Goal: Entertainment & Leisure: Consume media (video, audio)

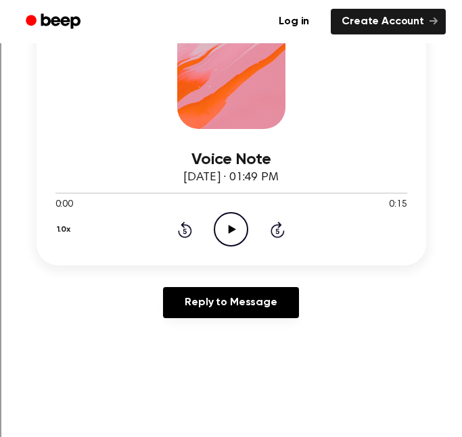
scroll to position [238, 0]
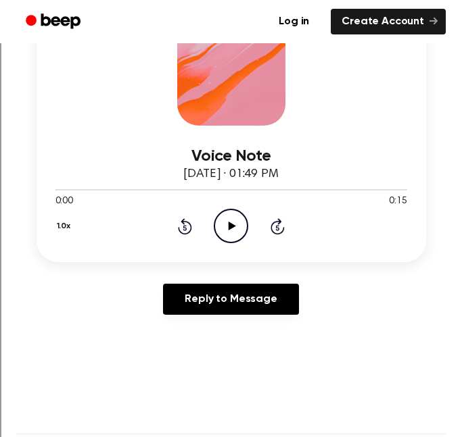
click at [226, 239] on icon "Play Audio" at bounding box center [231, 226] width 34 height 34
click at [209, 226] on div "1.0x Rewind 5 seconds Pause Audio Skip 5 seconds" at bounding box center [231, 226] width 352 height 34
click at [249, 229] on div "1.0x Rewind 5 seconds Pause Audio Skip 5 seconds" at bounding box center [231, 226] width 352 height 34
click at [233, 224] on icon at bounding box center [231, 226] width 6 height 9
click at [187, 229] on icon "Rewind 5 seconds" at bounding box center [184, 227] width 15 height 18
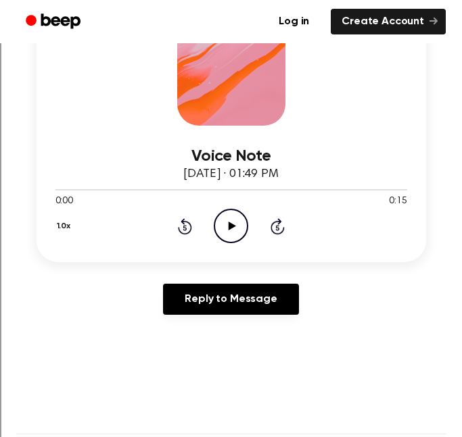
click at [231, 218] on icon "Play Audio" at bounding box center [231, 226] width 34 height 34
click at [221, 219] on icon "Play Audio" at bounding box center [231, 226] width 34 height 34
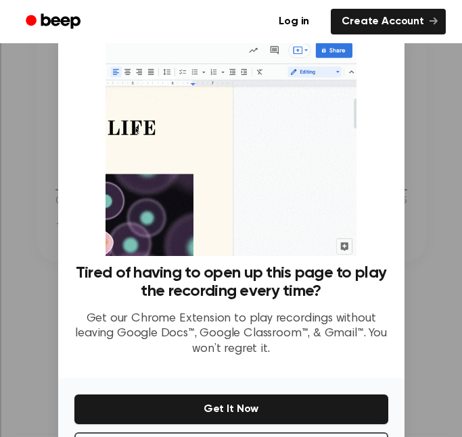
scroll to position [55, 0]
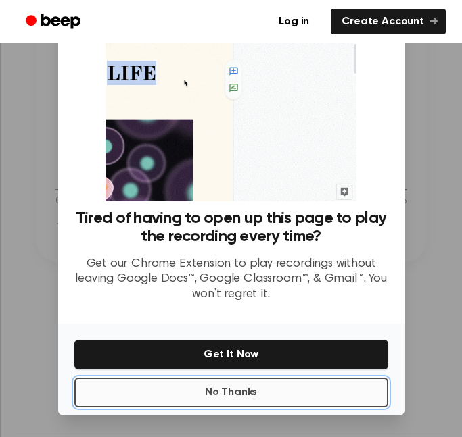
click at [228, 391] on button "No Thanks" at bounding box center [231, 393] width 314 height 30
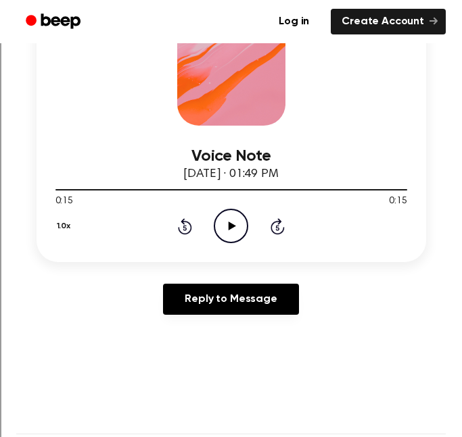
click at [216, 240] on icon "Play Audio" at bounding box center [231, 226] width 34 height 34
click at [237, 219] on icon "Play Audio" at bounding box center [231, 226] width 34 height 34
click at [233, 228] on icon at bounding box center [232, 226] width 7 height 9
click at [231, 235] on icon "Play Audio" at bounding box center [231, 226] width 34 height 34
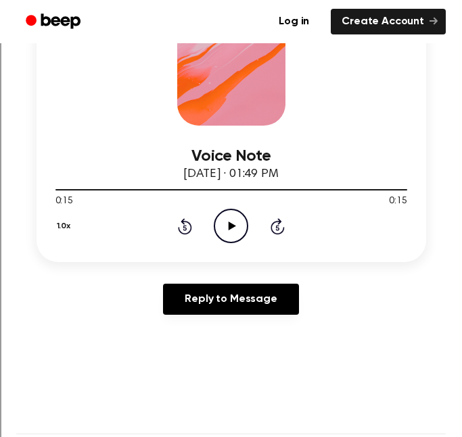
click at [223, 205] on div "0:15 0:15" at bounding box center [231, 202] width 352 height 14
click at [229, 223] on icon at bounding box center [232, 226] width 7 height 9
click at [244, 223] on icon "Play Audio" at bounding box center [231, 226] width 34 height 34
click at [244, 223] on icon "Pause Audio" at bounding box center [231, 226] width 34 height 34
click at [224, 228] on icon "Play Audio" at bounding box center [231, 226] width 34 height 34
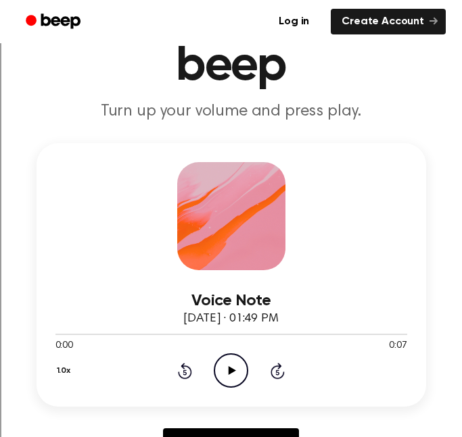
scroll to position [82, 0]
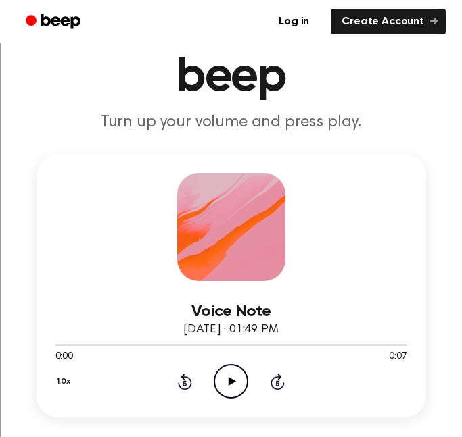
click at [234, 374] on icon "Play Audio" at bounding box center [231, 381] width 34 height 34
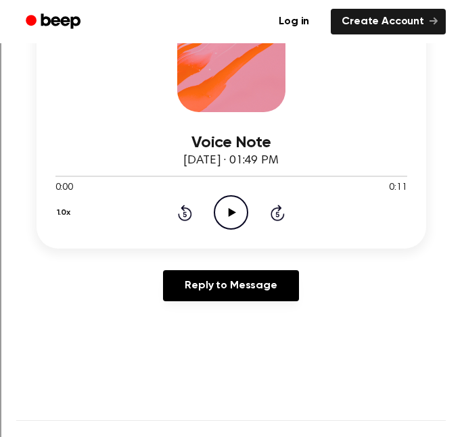
scroll to position [249, 0]
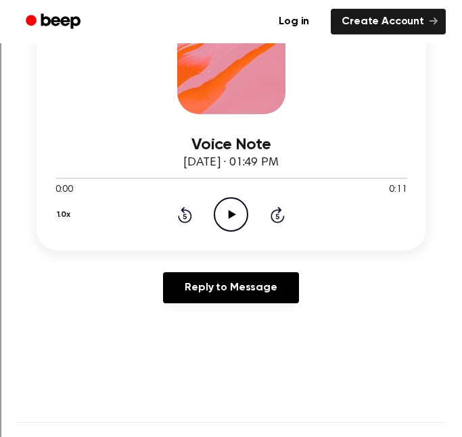
click at [226, 226] on icon "Play Audio" at bounding box center [231, 214] width 34 height 34
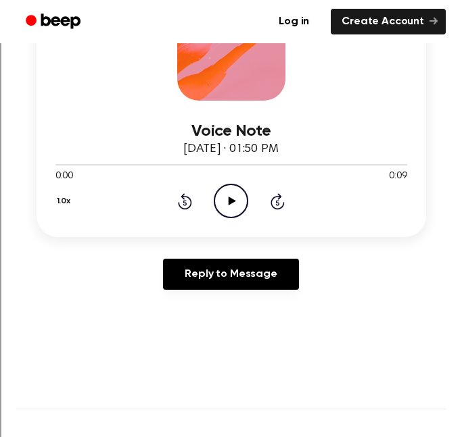
scroll to position [256, 0]
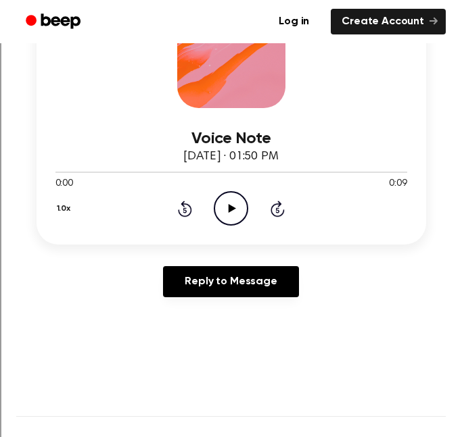
click at [238, 211] on icon "Play Audio" at bounding box center [231, 208] width 34 height 34
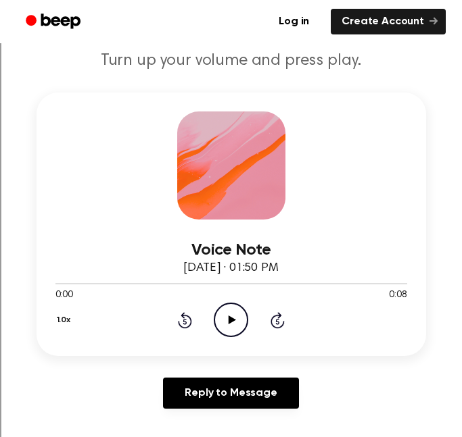
scroll to position [156, 0]
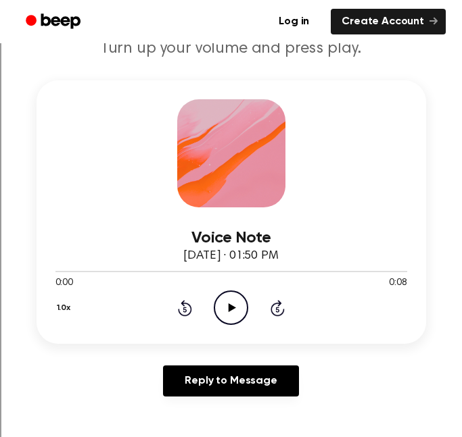
click at [231, 315] on icon "Play Audio" at bounding box center [231, 308] width 34 height 34
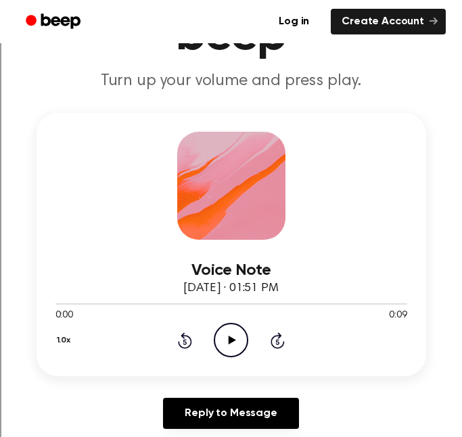
scroll to position [121, 0]
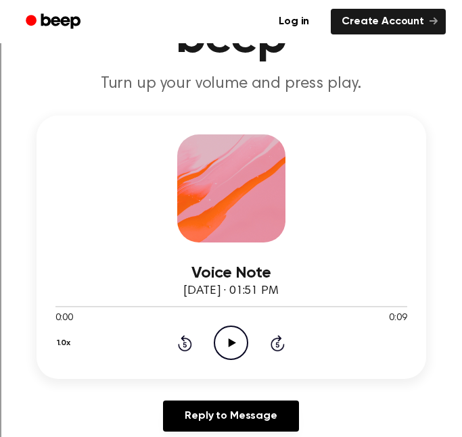
click at [235, 343] on icon at bounding box center [232, 343] width 7 height 9
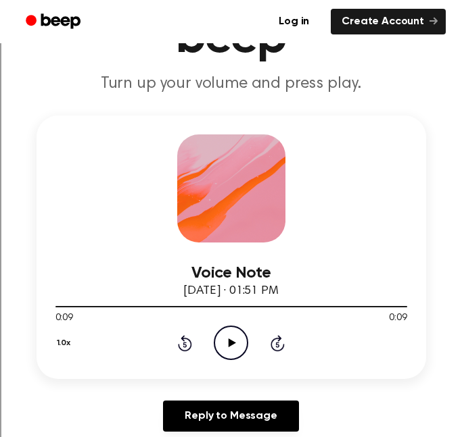
click at [223, 347] on icon "Play Audio" at bounding box center [231, 343] width 34 height 34
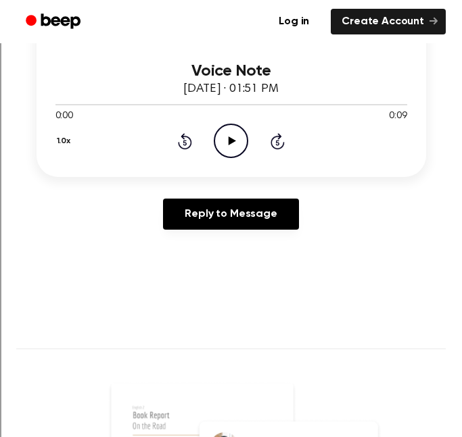
scroll to position [358, 0]
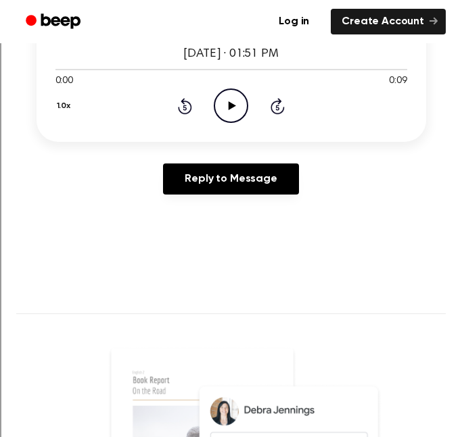
click at [233, 91] on icon "Play Audio" at bounding box center [231, 106] width 34 height 34
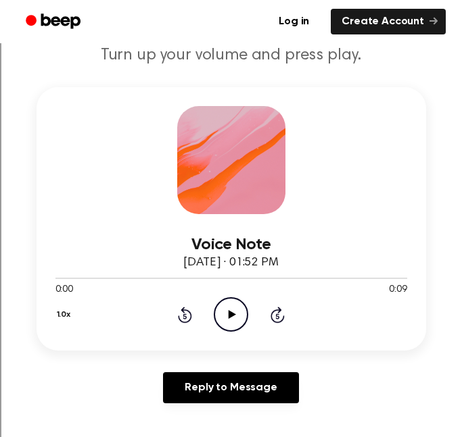
scroll to position [195, 0]
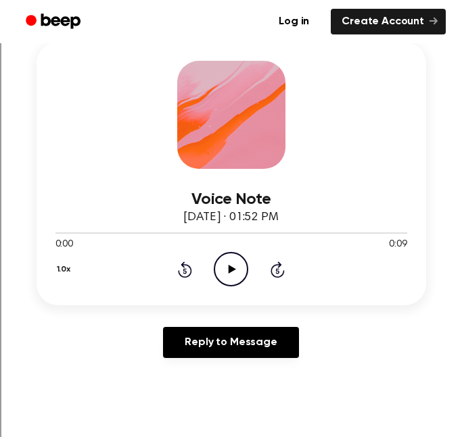
click at [239, 279] on icon "Play Audio" at bounding box center [231, 269] width 34 height 34
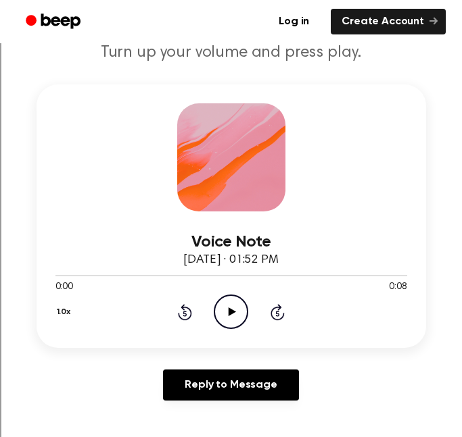
click at [226, 307] on icon "Play Audio" at bounding box center [231, 312] width 34 height 34
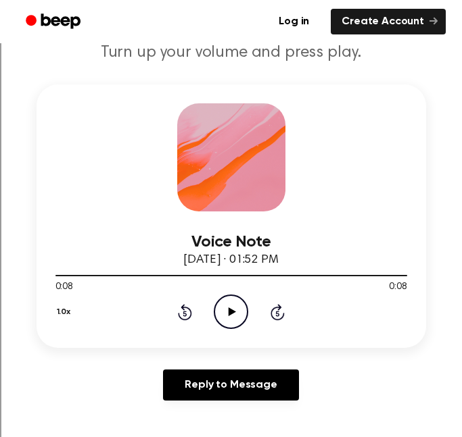
click at [235, 316] on icon "Play Audio" at bounding box center [231, 312] width 34 height 34
click at [235, 316] on icon "Pause Audio" at bounding box center [231, 312] width 34 height 34
click at [181, 312] on icon "Rewind 5 seconds" at bounding box center [184, 313] width 15 height 18
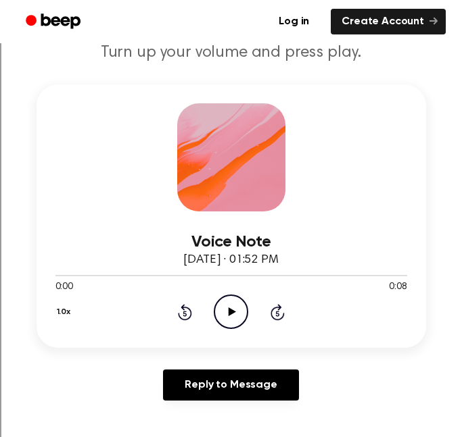
click at [237, 318] on icon "Play Audio" at bounding box center [231, 312] width 34 height 34
click at [237, 318] on icon "Pause Audio" at bounding box center [231, 312] width 34 height 34
click at [237, 318] on icon "Play Audio" at bounding box center [231, 312] width 34 height 34
click at [237, 318] on icon "Pause Audio" at bounding box center [231, 312] width 34 height 34
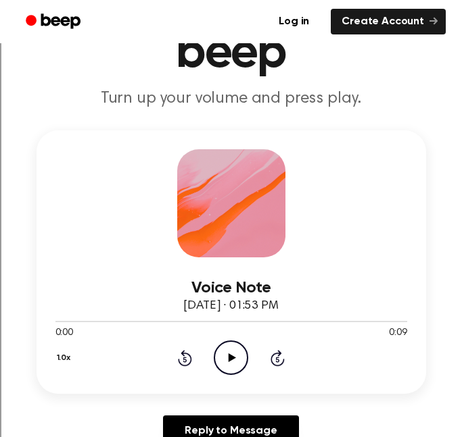
scroll to position [141, 0]
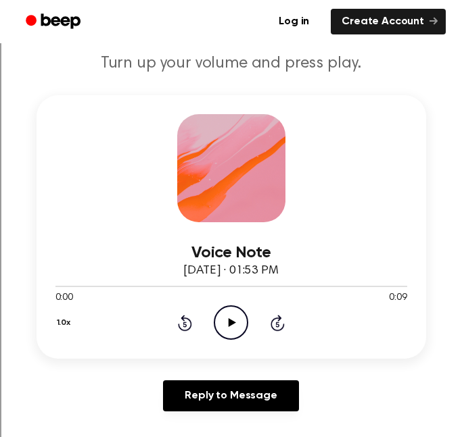
click at [243, 320] on icon "Play Audio" at bounding box center [231, 323] width 34 height 34
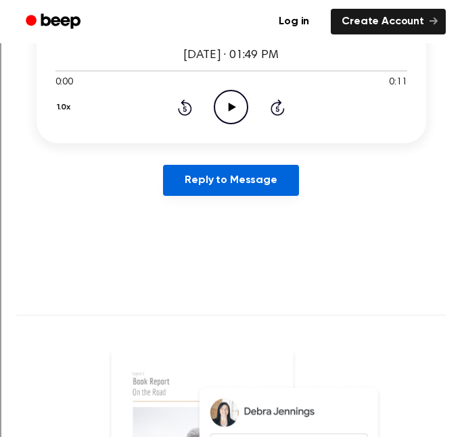
scroll to position [348, 0]
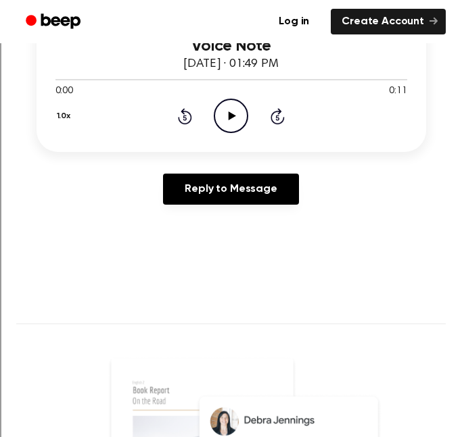
click at [237, 116] on icon "Play Audio" at bounding box center [231, 116] width 34 height 34
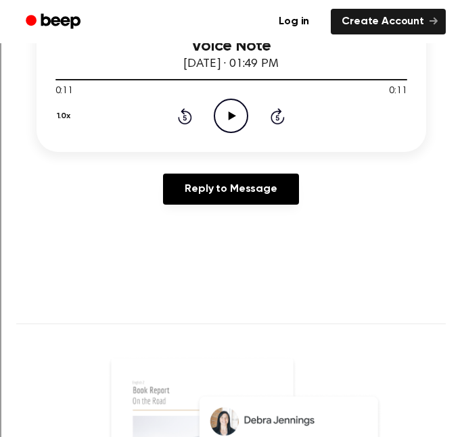
click at [237, 116] on icon "Play Audio" at bounding box center [231, 116] width 34 height 34
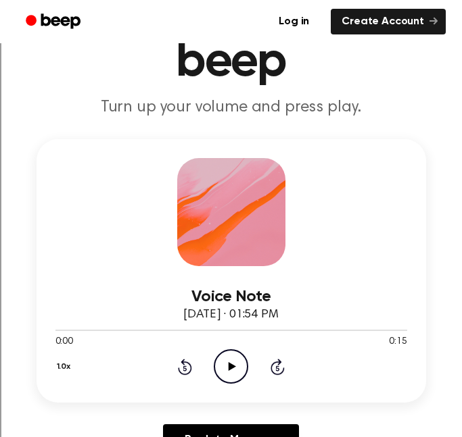
scroll to position [102, 0]
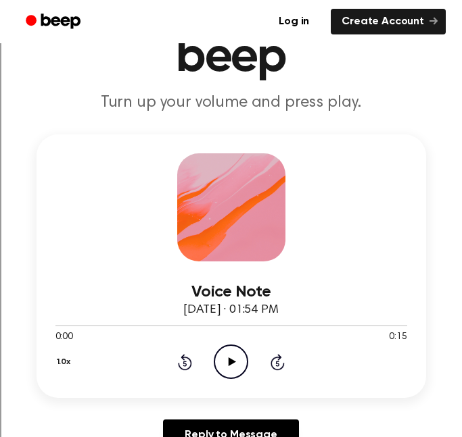
click at [243, 349] on icon "Play Audio" at bounding box center [231, 362] width 34 height 34
click at [237, 362] on icon "Pause Audio" at bounding box center [231, 362] width 34 height 34
click at [231, 349] on icon "Play Audio" at bounding box center [231, 362] width 34 height 34
click at [185, 359] on icon "Rewind 5 seconds" at bounding box center [184, 363] width 15 height 18
click at [230, 364] on icon "Pause Audio" at bounding box center [231, 362] width 34 height 34
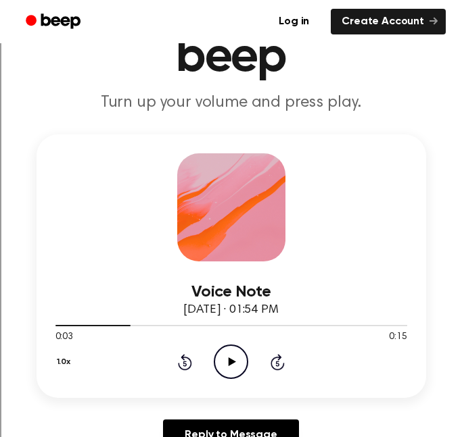
click at [212, 350] on div "1.0x Rewind 5 seconds Play Audio Skip 5 seconds" at bounding box center [231, 362] width 352 height 34
click at [217, 354] on icon "Play Audio" at bounding box center [231, 362] width 34 height 34
click at [217, 354] on icon "Pause Audio" at bounding box center [231, 362] width 34 height 34
click at [222, 374] on icon "Play Audio" at bounding box center [231, 362] width 34 height 34
click at [233, 361] on icon at bounding box center [231, 362] width 6 height 9
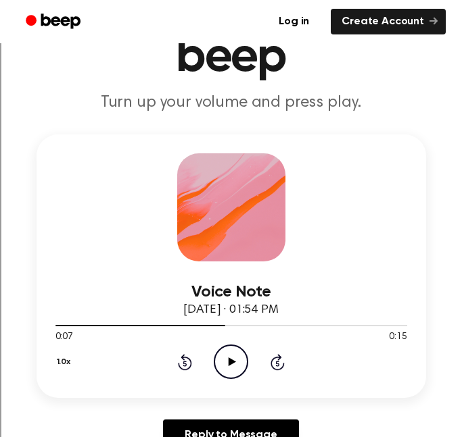
click at [235, 353] on icon "Play Audio" at bounding box center [231, 362] width 34 height 34
click at [235, 353] on icon "Pause Audio" at bounding box center [231, 362] width 34 height 34
click at [235, 353] on icon "Play Audio" at bounding box center [231, 362] width 34 height 34
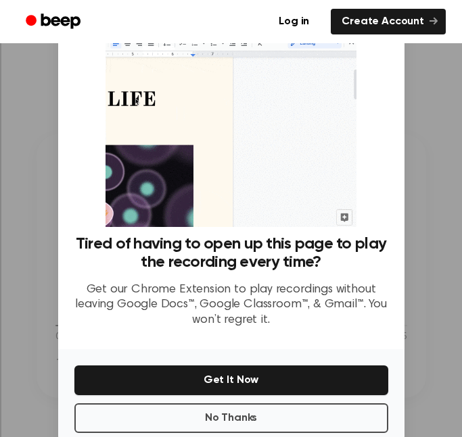
scroll to position [23, 0]
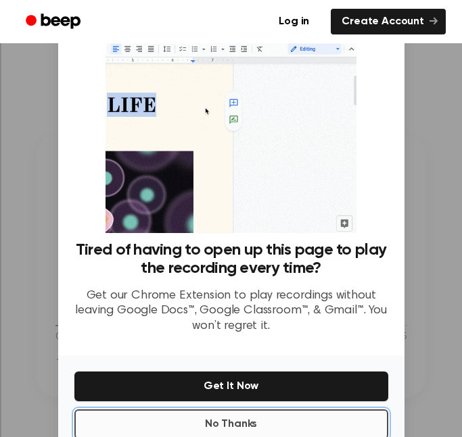
click at [282, 426] on button "No Thanks" at bounding box center [231, 425] width 314 height 30
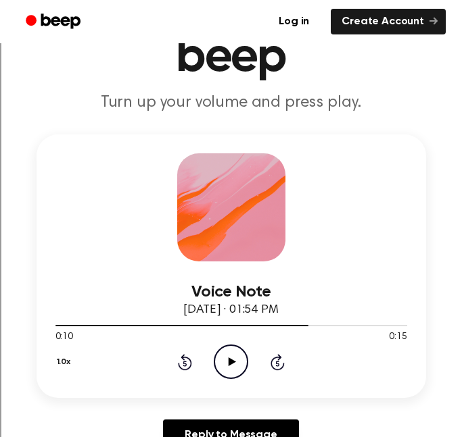
click at [234, 360] on icon "Play Audio" at bounding box center [231, 362] width 34 height 34
click at [234, 360] on icon "Pause Audio" at bounding box center [231, 362] width 34 height 34
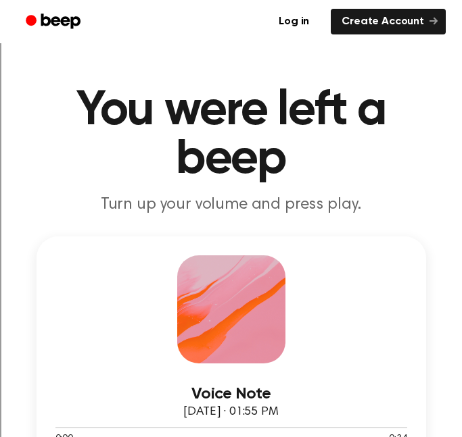
scroll to position [229, 0]
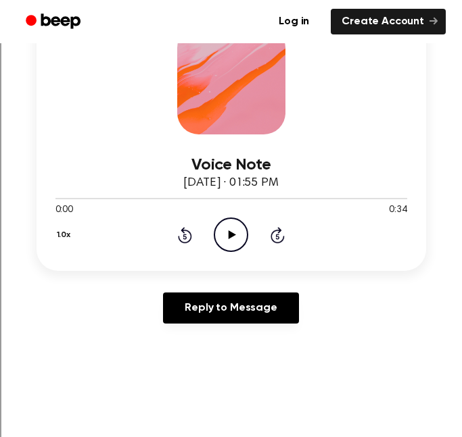
click at [231, 241] on icon "Play Audio" at bounding box center [231, 235] width 34 height 34
click at [231, 241] on icon "Pause Audio" at bounding box center [231, 235] width 34 height 34
click at [233, 230] on icon "Play Audio" at bounding box center [231, 235] width 34 height 34
click at [233, 230] on icon "Pause Audio" at bounding box center [231, 235] width 34 height 34
click at [185, 240] on icon "Rewind 5 seconds" at bounding box center [184, 235] width 15 height 18
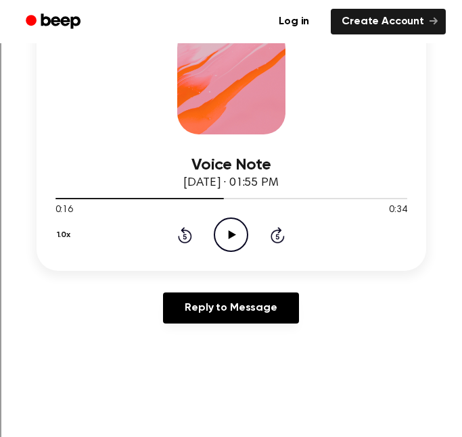
click at [186, 240] on icon "Rewind 5 seconds" at bounding box center [184, 235] width 15 height 18
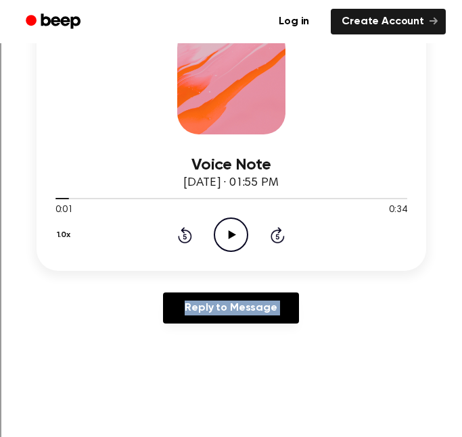
click at [236, 235] on icon "Play Audio" at bounding box center [231, 235] width 34 height 34
